Goal: Consume media (video, audio)

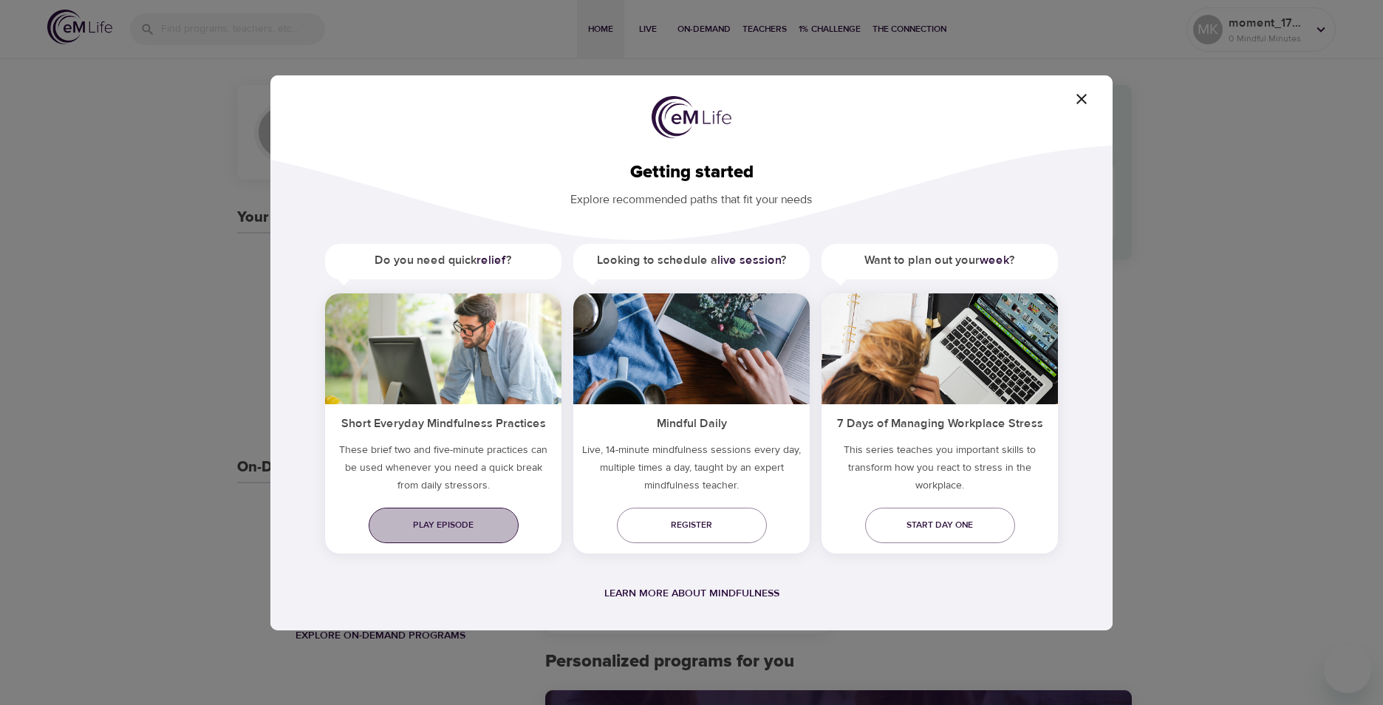
click at [433, 528] on span "Play episode" at bounding box center [443, 525] width 126 height 16
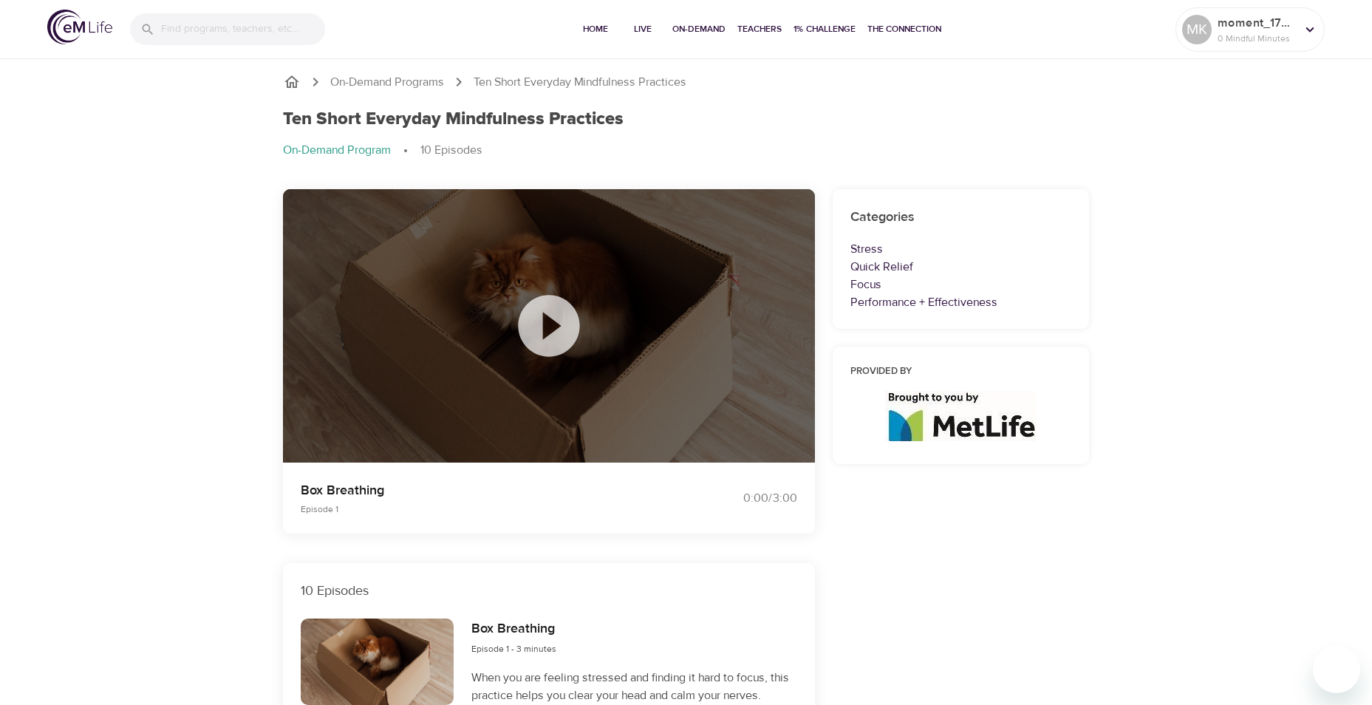
click at [549, 337] on icon at bounding box center [548, 325] width 61 height 61
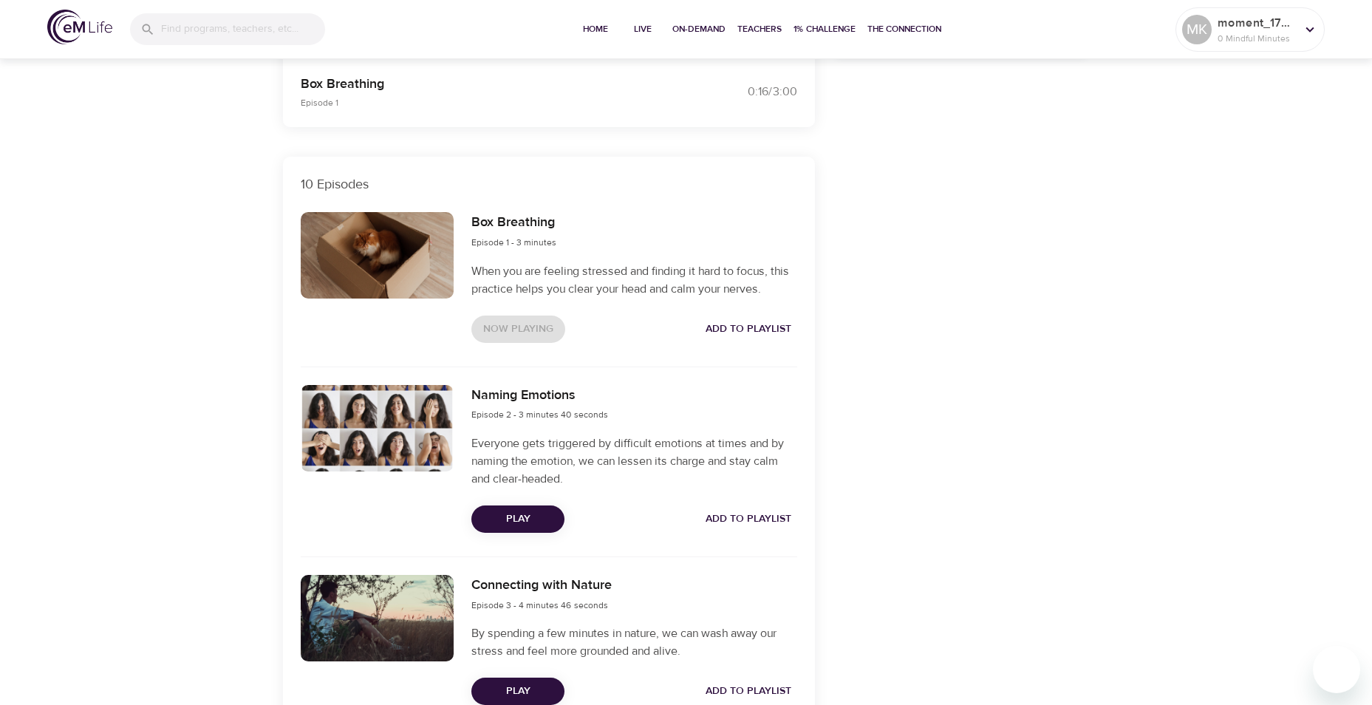
scroll to position [517, 0]
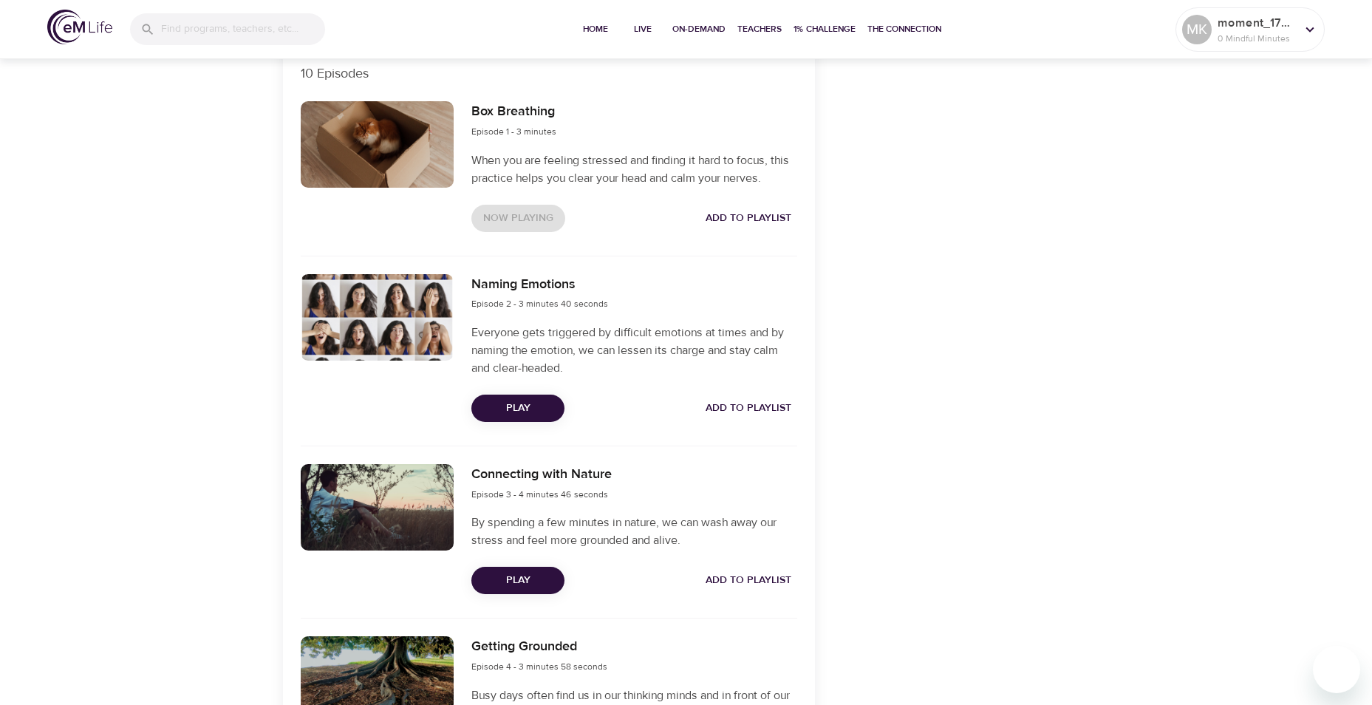
click at [539, 583] on span "Play" at bounding box center [517, 580] width 69 height 18
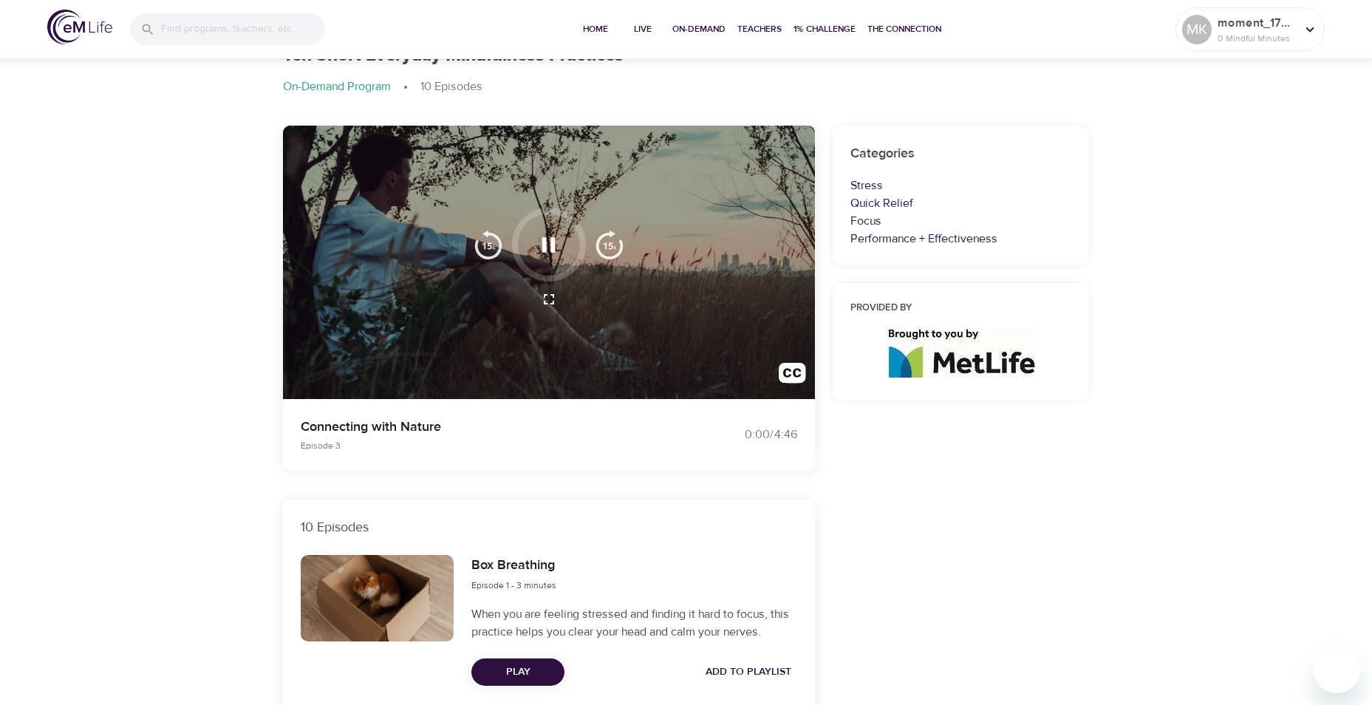
scroll to position [0, 0]
